Goal: Information Seeking & Learning: Learn about a topic

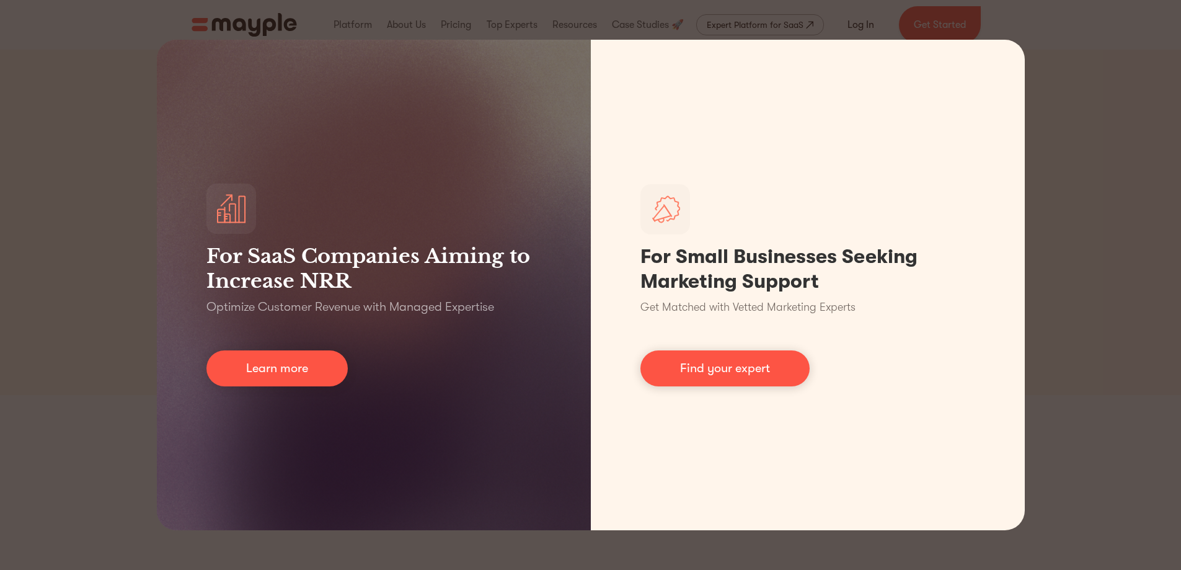
click at [1078, 233] on div "For SaaS Companies Aiming to Increase NRR Optimize Customer Revenue with Manage…" at bounding box center [590, 285] width 1181 height 570
click at [1054, 317] on div "For SaaS Companies Aiming to Increase NRR Optimize Customer Revenue with Manage…" at bounding box center [590, 285] width 1181 height 570
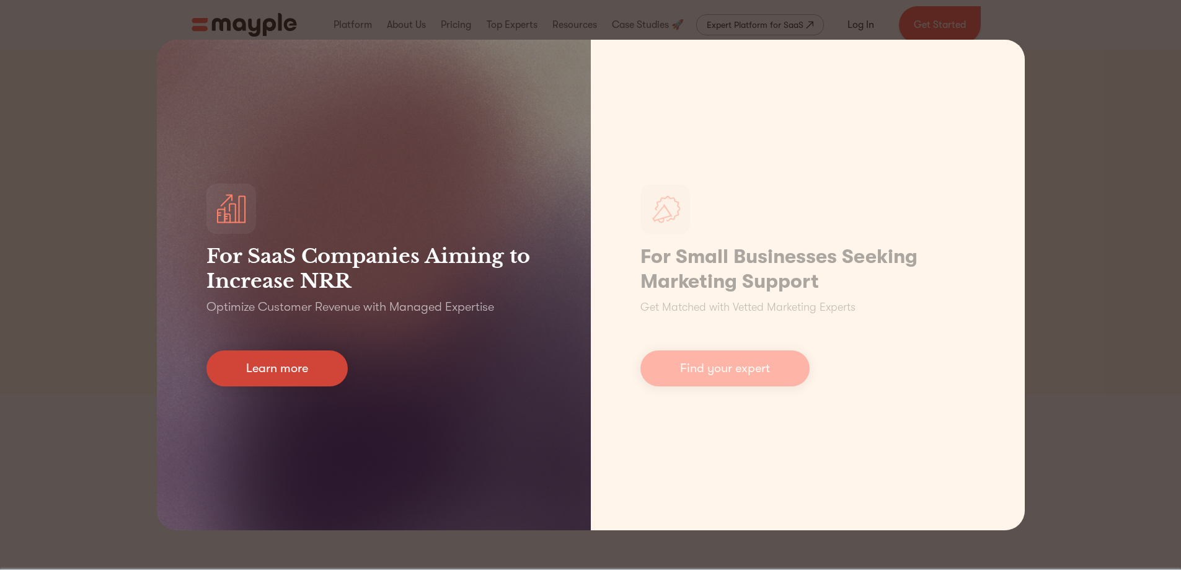
click at [284, 363] on link "Learn more" at bounding box center [276, 368] width 141 height 36
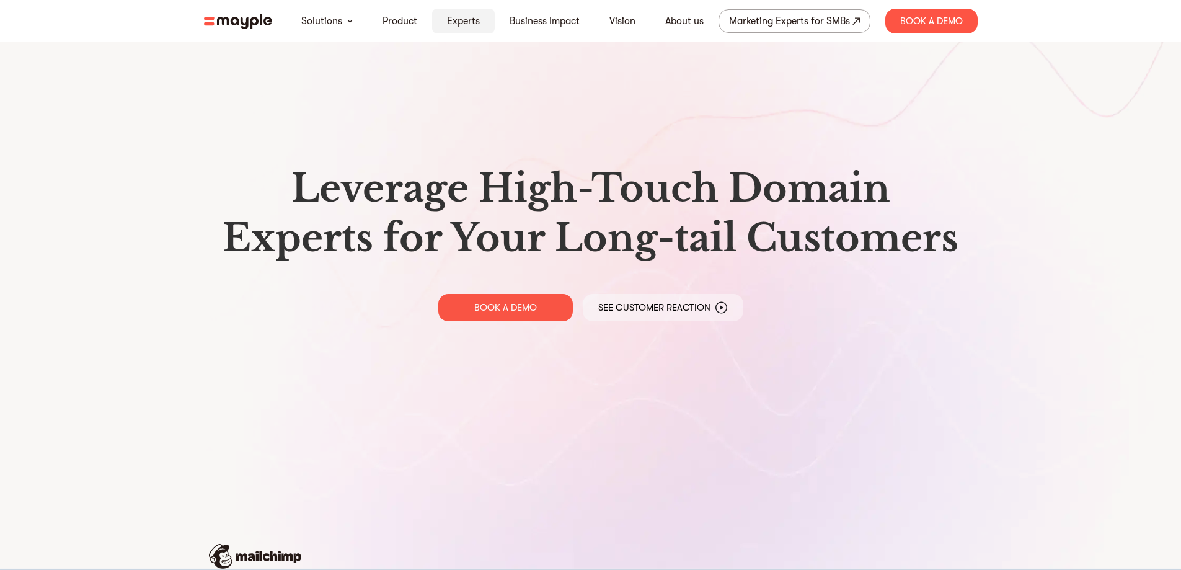
click at [471, 17] on link "Experts" at bounding box center [463, 21] width 33 height 15
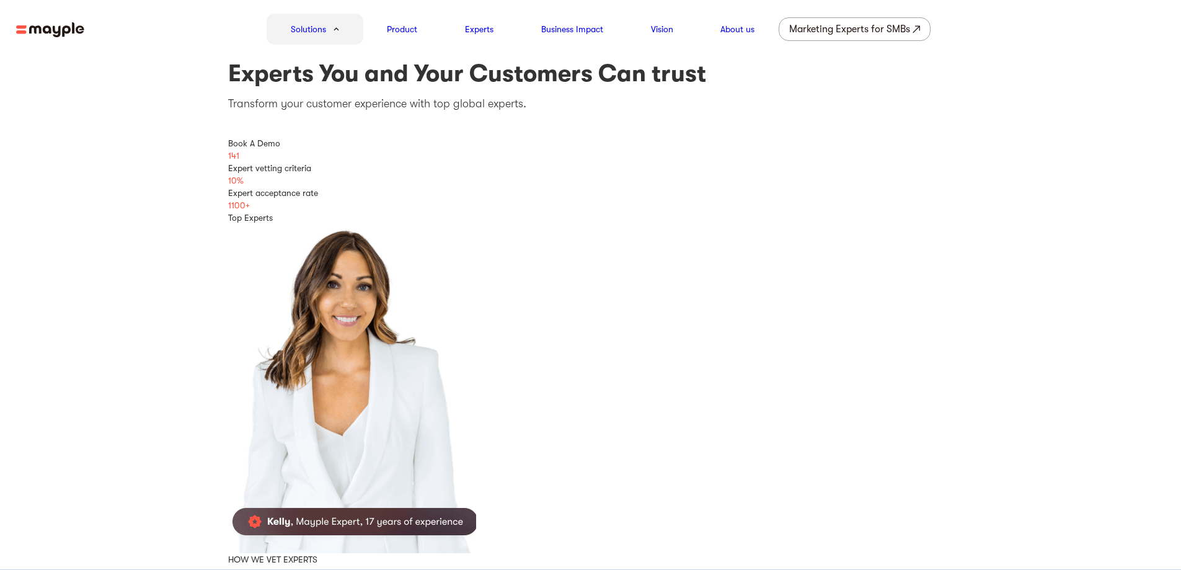
click at [58, 30] on img at bounding box center [50, 30] width 68 height 16
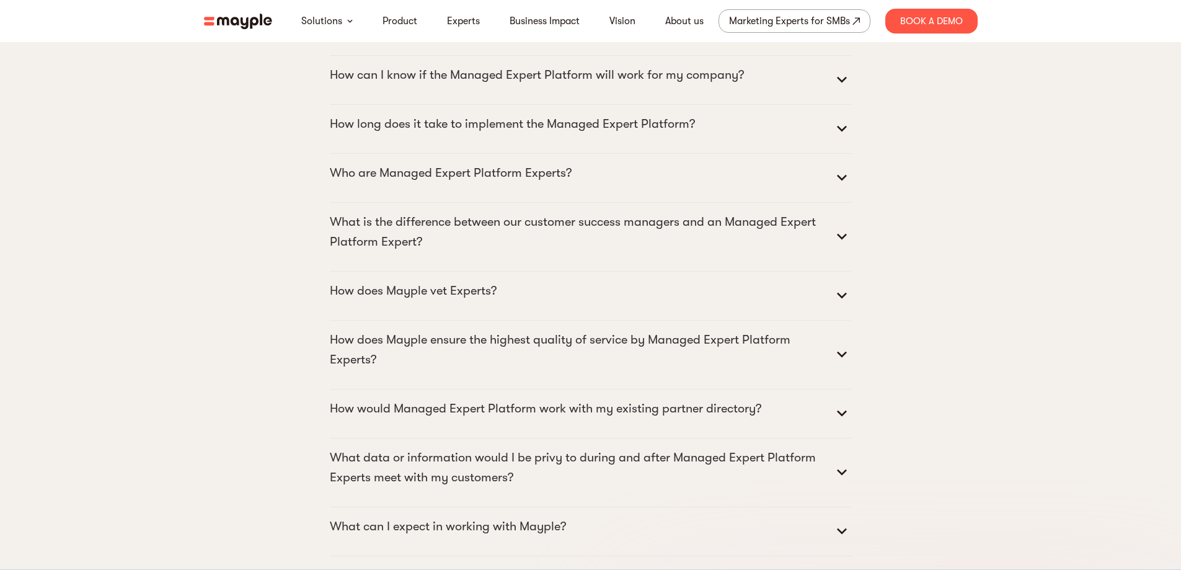
scroll to position [5882, 0]
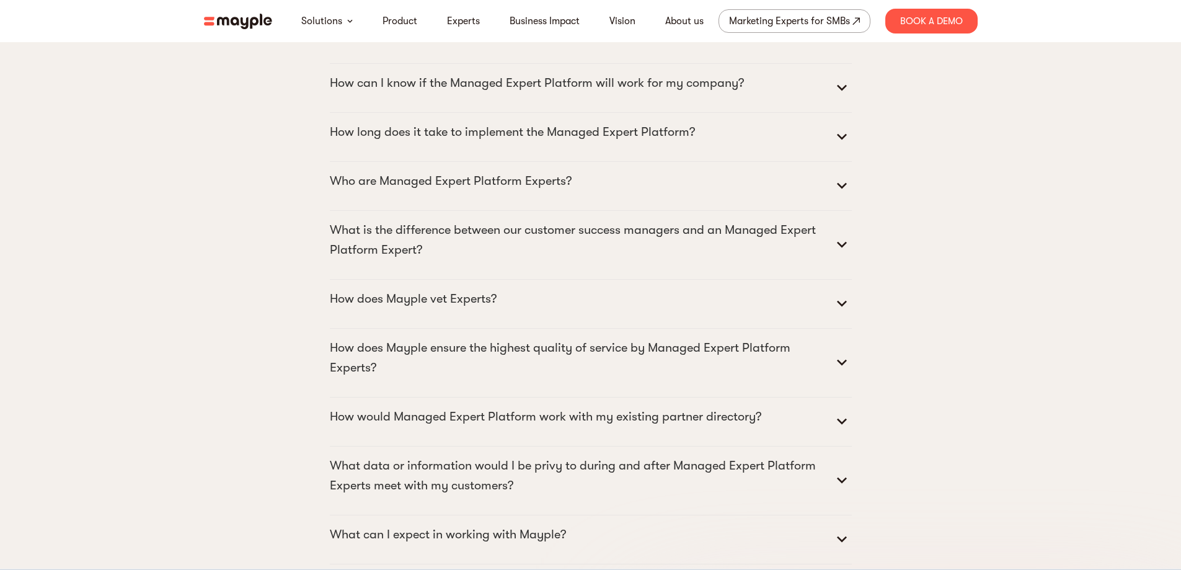
click at [835, 314] on icon at bounding box center [842, 304] width 20 height 20
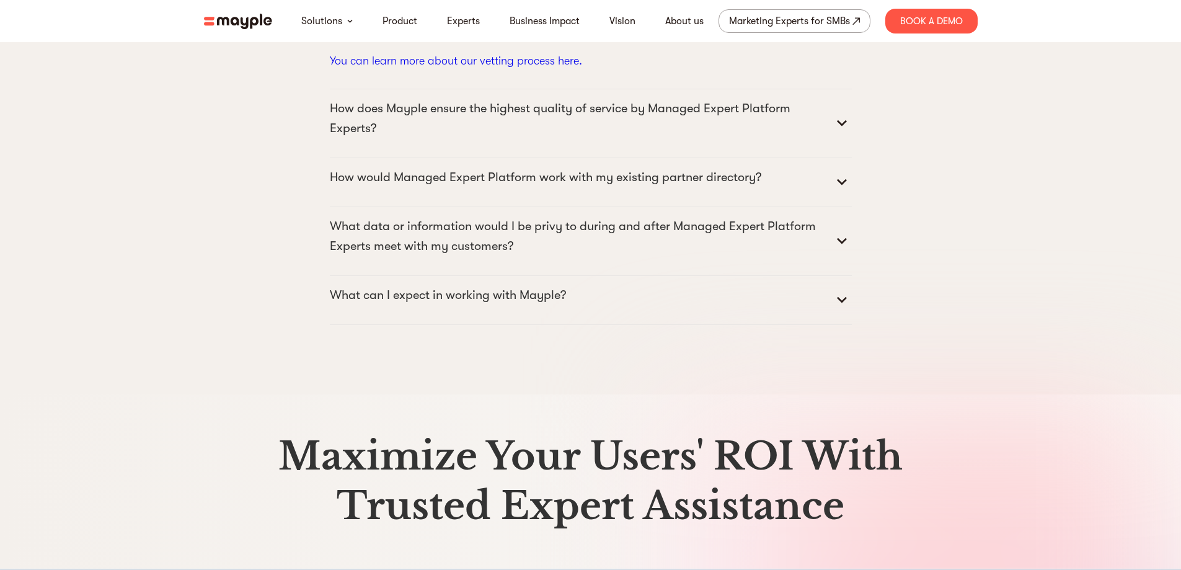
scroll to position [6316, 0]
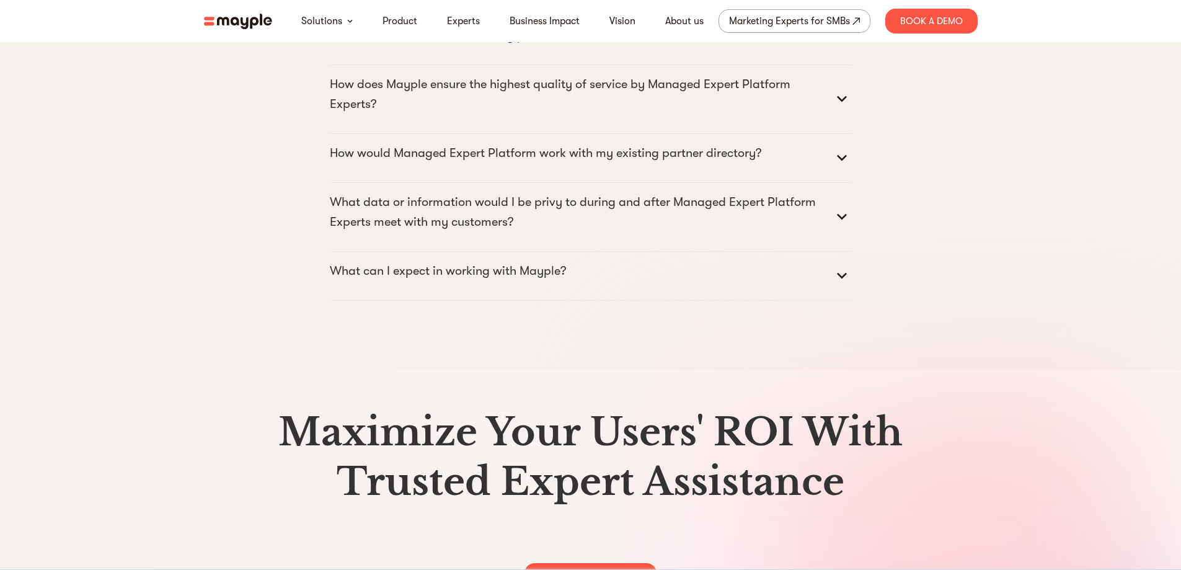
click at [566, 281] on p "What can I expect in working with Mayple?" at bounding box center [448, 271] width 236 height 20
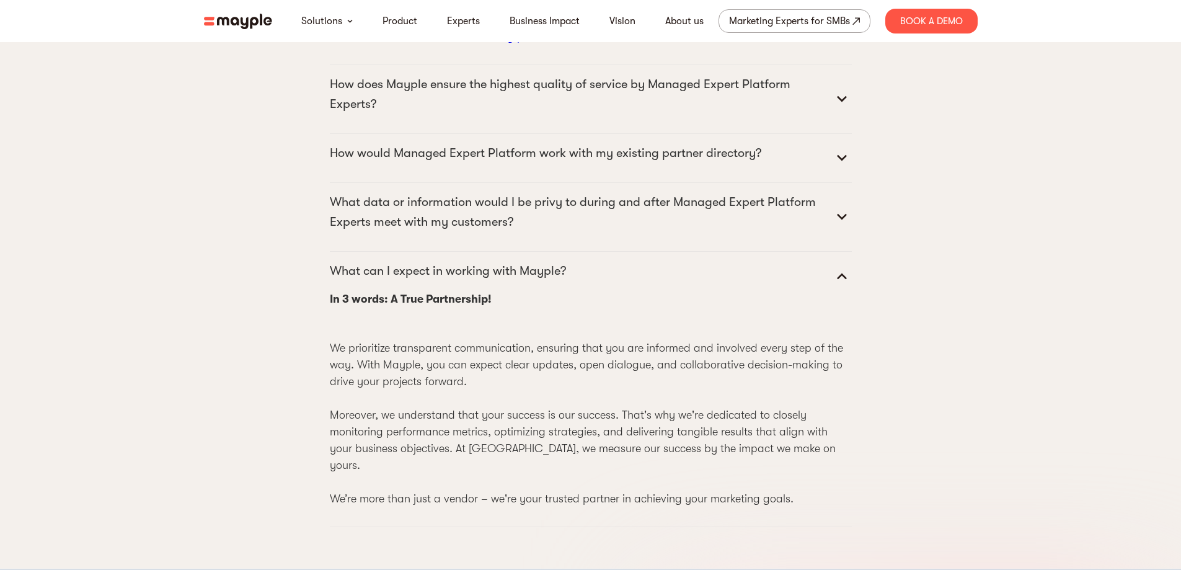
click at [566, 281] on p "What can I expect in working with Mayple?" at bounding box center [448, 271] width 236 height 20
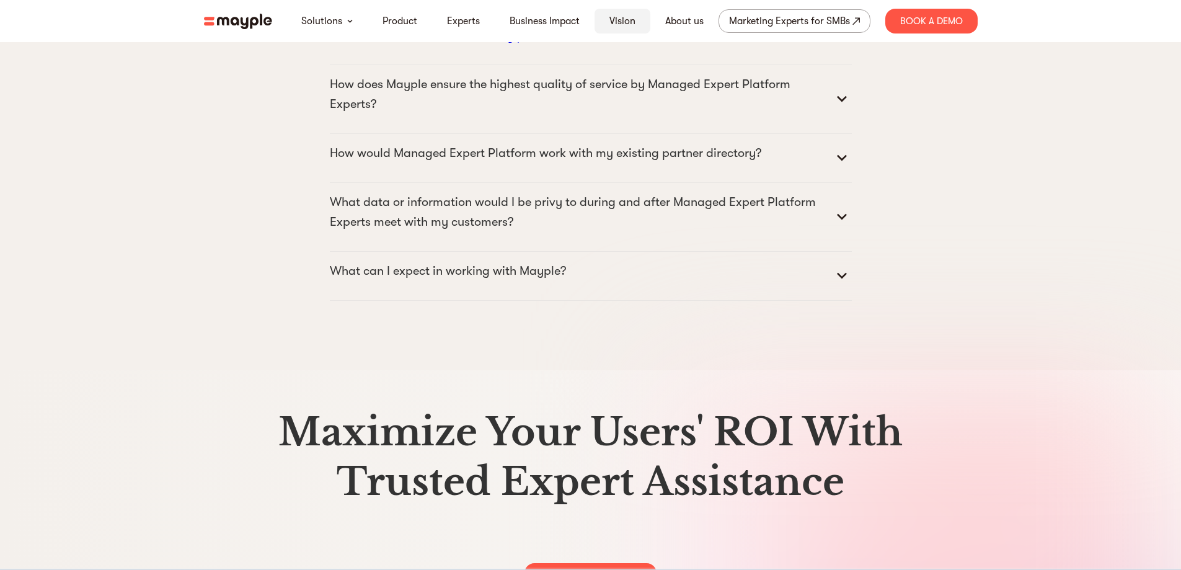
scroll to position [0, 0]
click at [763, 23] on div "Marketing Experts for SMBs" at bounding box center [789, 20] width 121 height 17
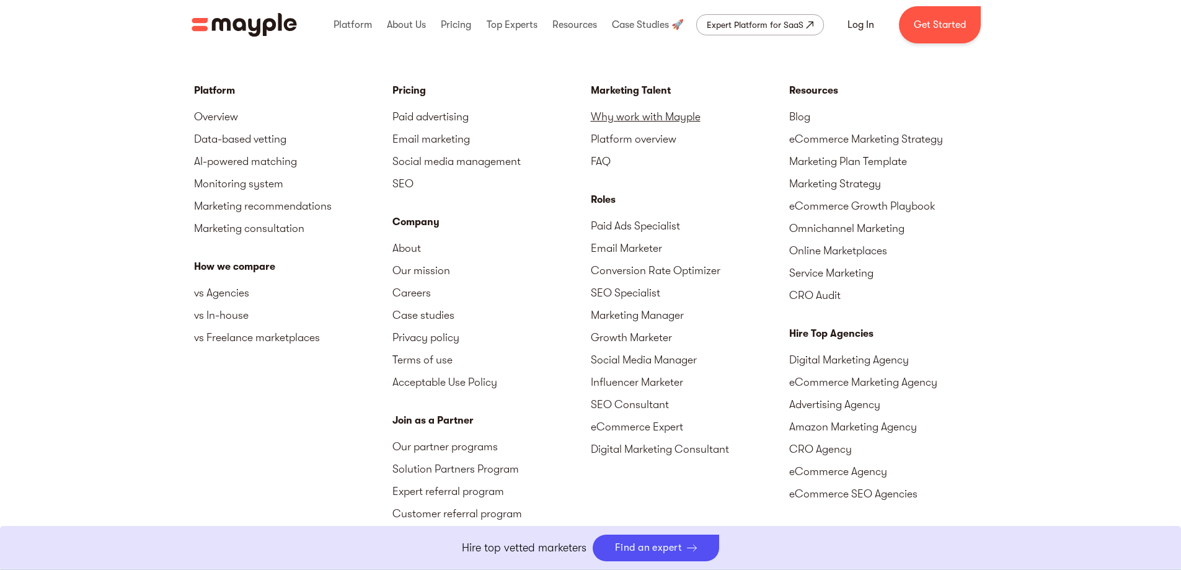
click at [667, 117] on link "Why work with Mayple" at bounding box center [690, 116] width 198 height 22
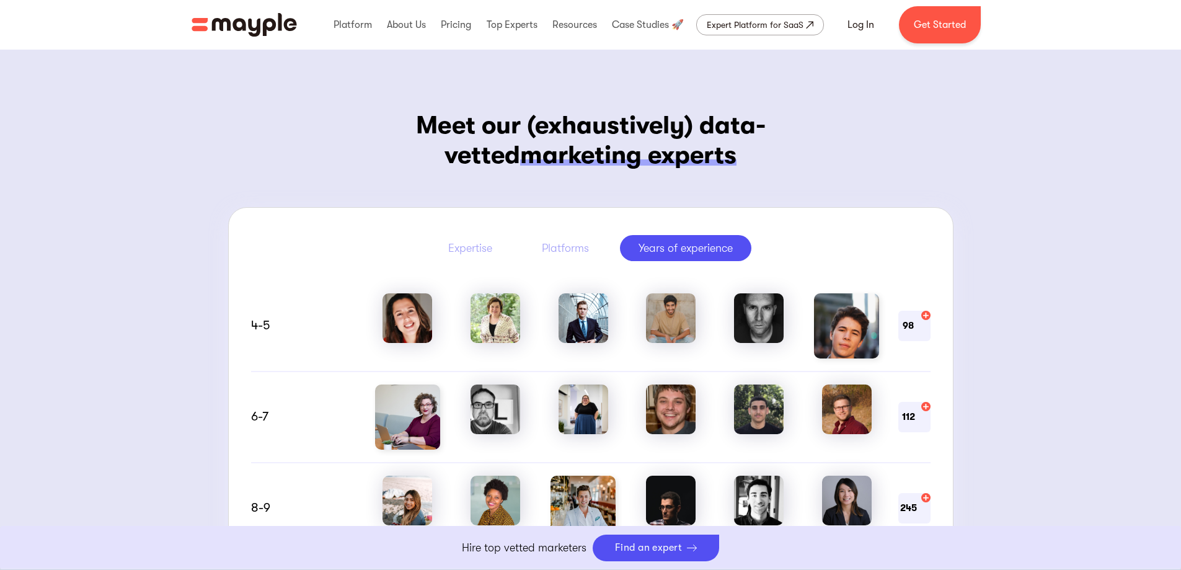
scroll to position [744, 0]
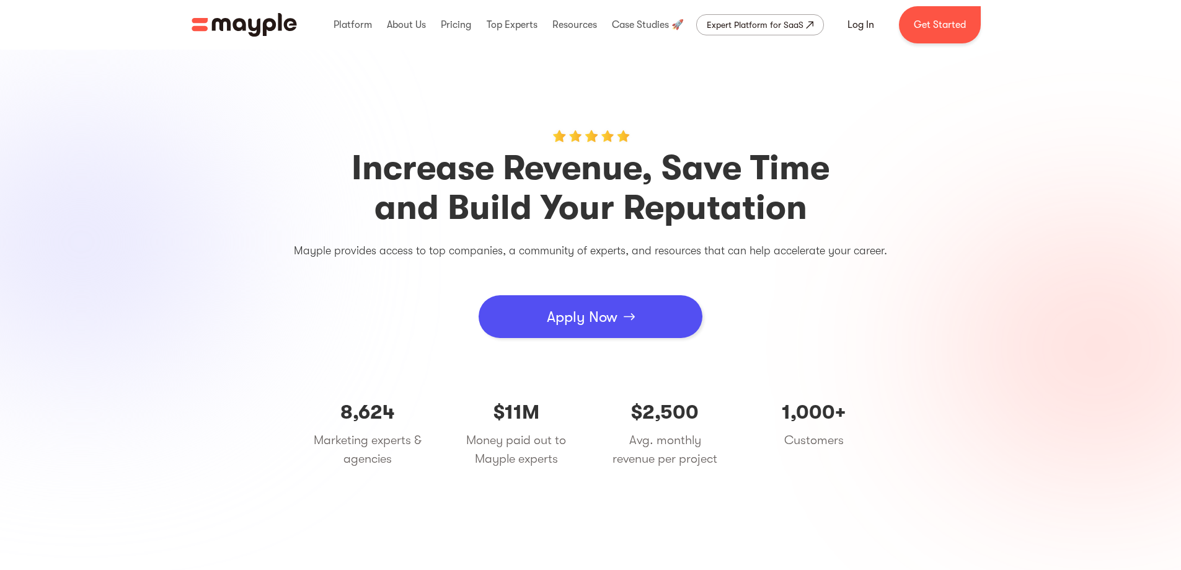
click at [590, 324] on div "Apply Now" at bounding box center [582, 316] width 71 height 37
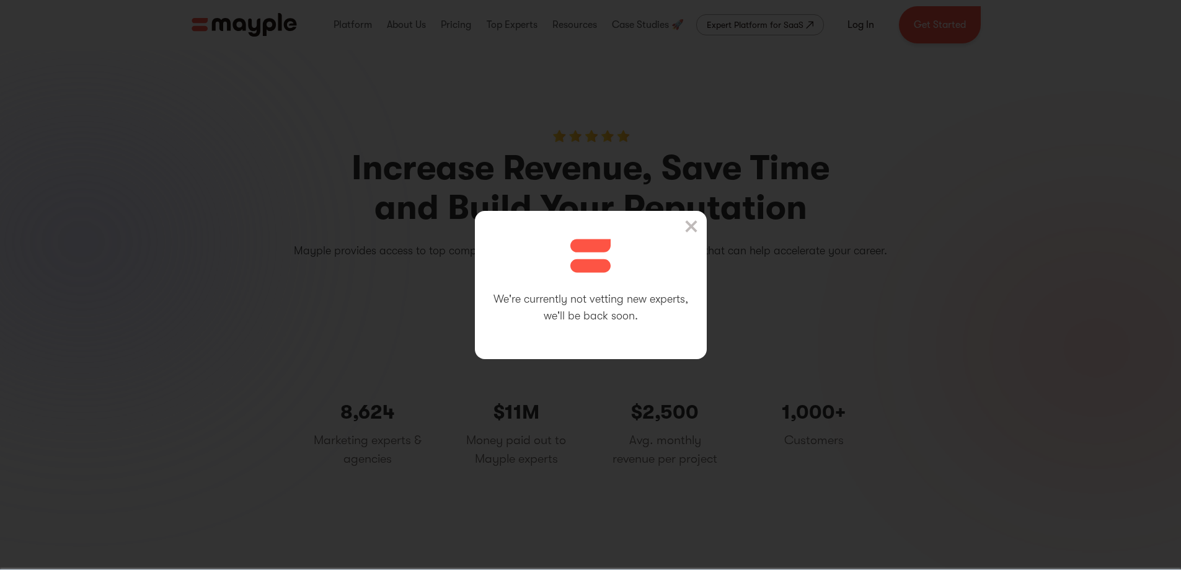
click at [698, 222] on img at bounding box center [691, 226] width 12 height 12
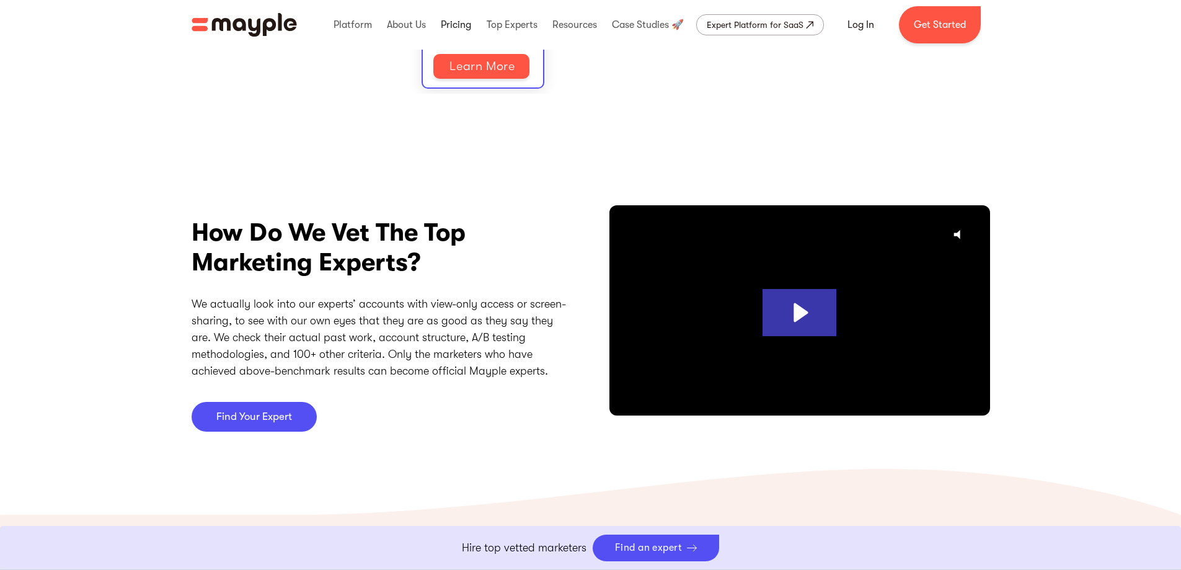
scroll to position [3120, 0]
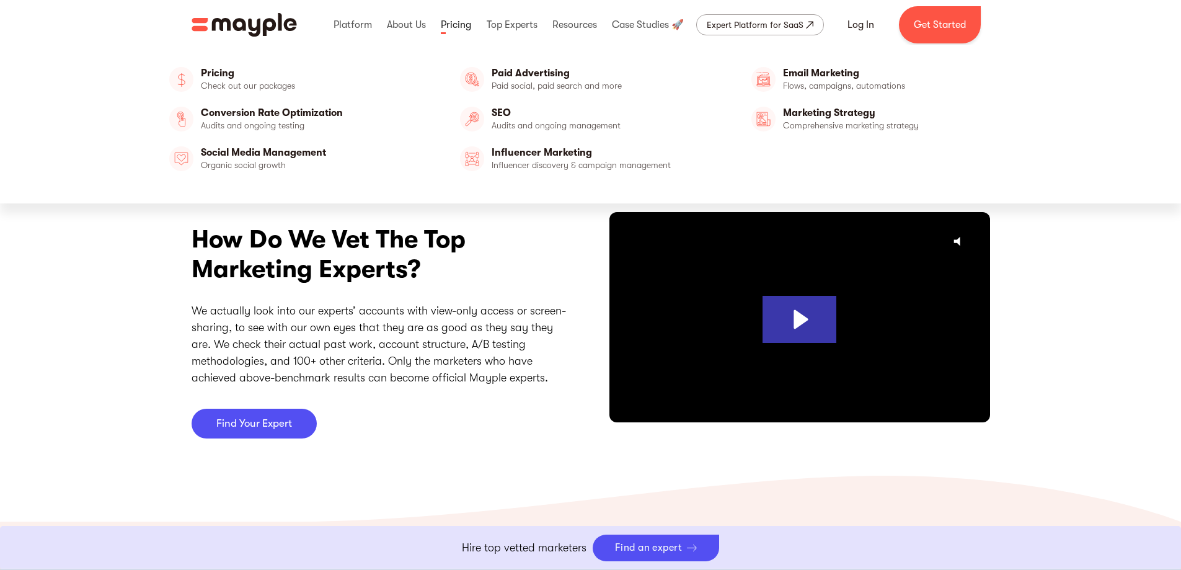
click at [451, 28] on link at bounding box center [456, 25] width 37 height 40
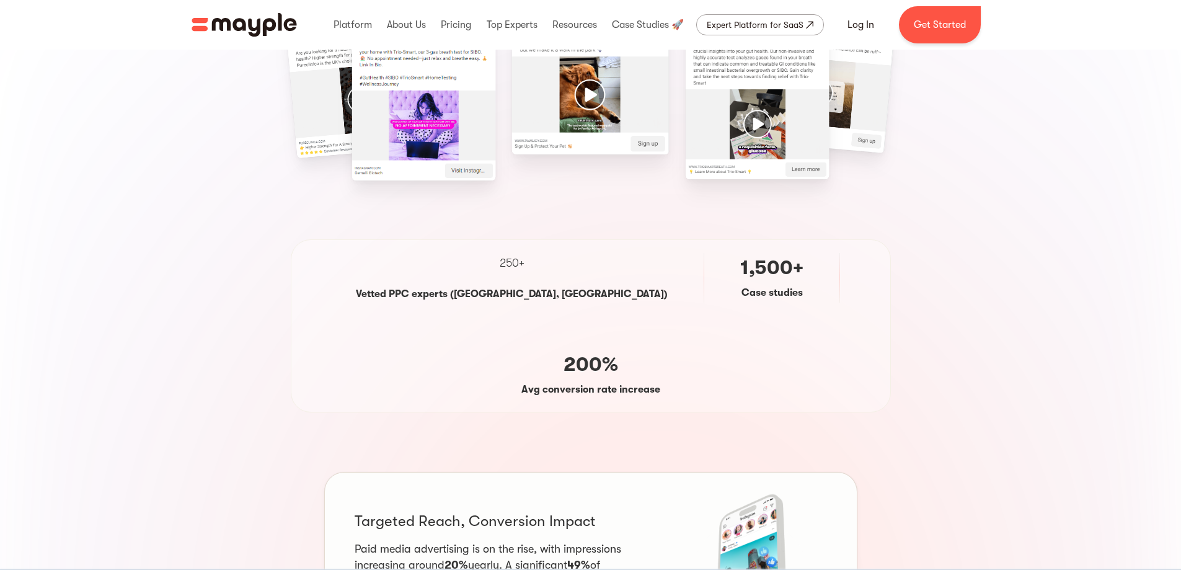
scroll to position [682, 0]
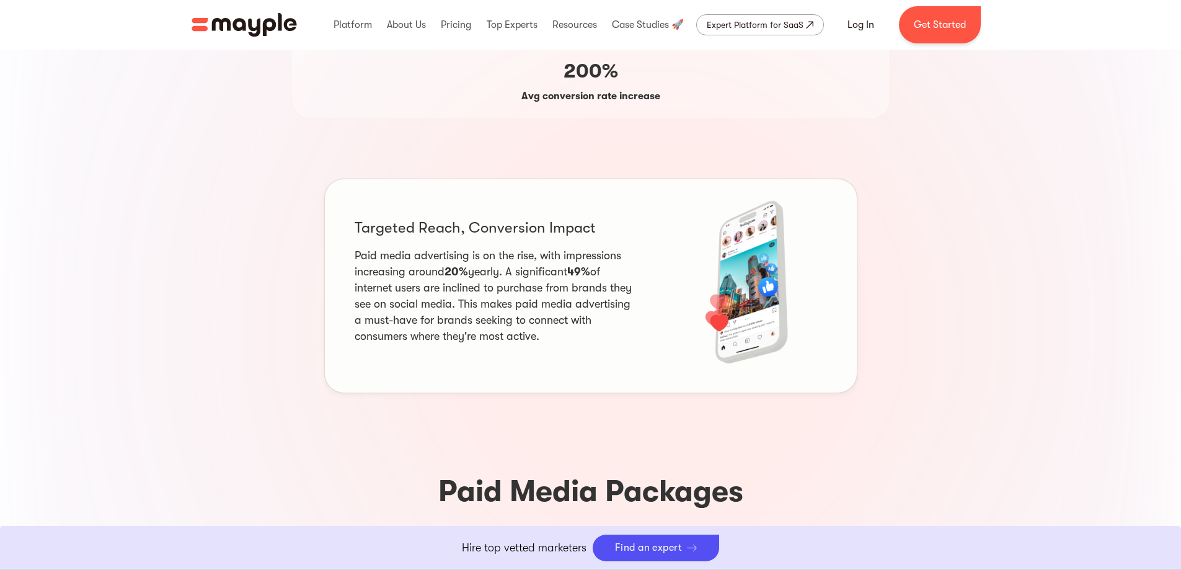
drag, startPoint x: 1190, startPoint y: 125, endPoint x: 1101, endPoint y: -14, distance: 164.3
